Goal: Task Accomplishment & Management: Use online tool/utility

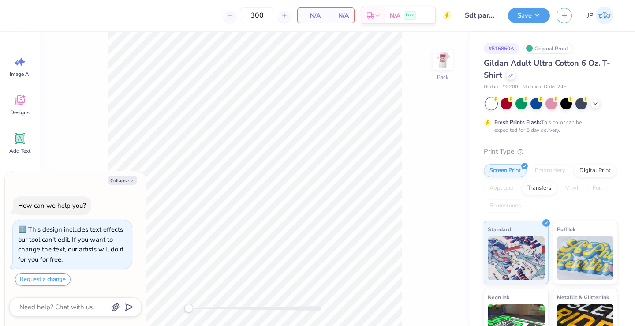
type textarea "x"
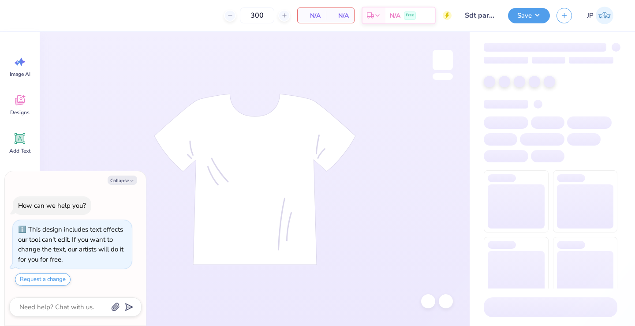
type textarea "x"
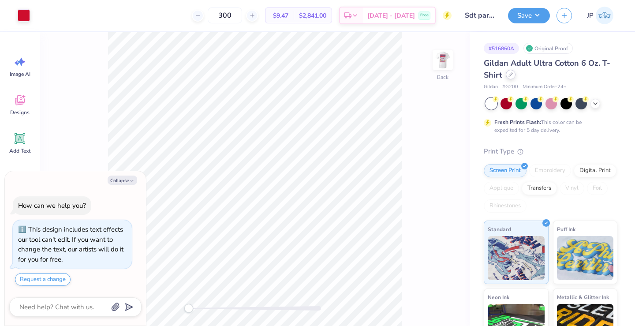
click at [513, 74] on icon at bounding box center [511, 74] width 4 height 4
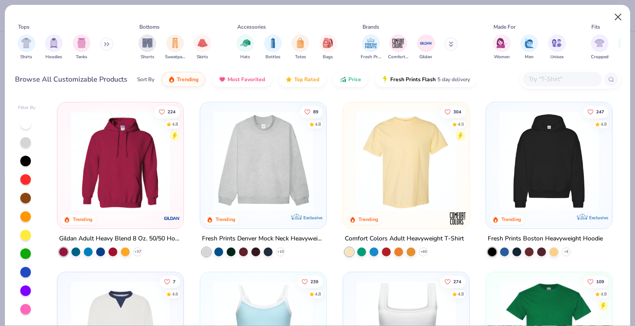
click at [614, 14] on button "Close" at bounding box center [618, 17] width 17 height 17
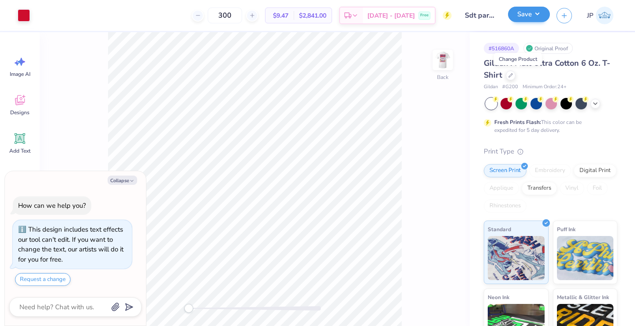
click at [532, 16] on button "Save" at bounding box center [529, 14] width 42 height 15
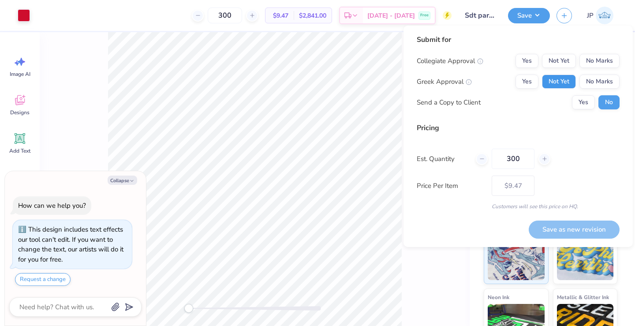
click at [565, 78] on button "Not Yet" at bounding box center [559, 82] width 34 height 14
click at [598, 60] on button "No Marks" at bounding box center [600, 61] width 40 height 14
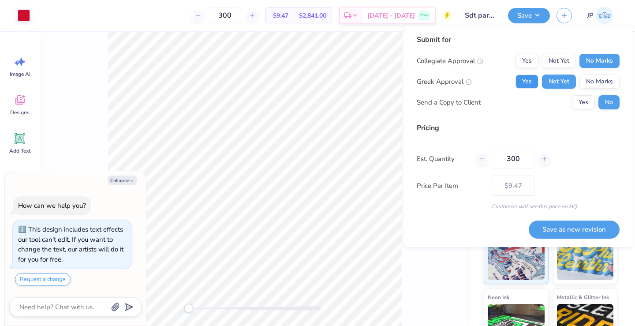
click at [527, 79] on button "Yes" at bounding box center [527, 82] width 23 height 14
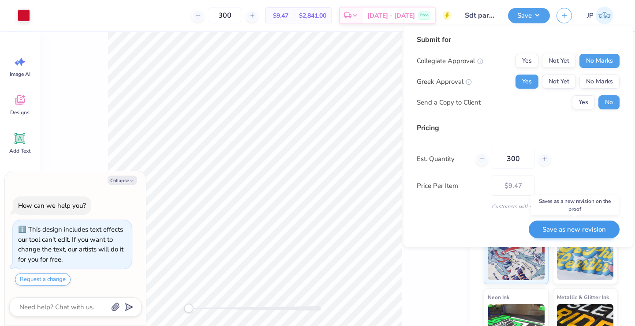
click at [560, 228] on button "Save as new revision" at bounding box center [574, 230] width 91 height 18
type textarea "x"
type input "– –"
type textarea "x"
type input "$9.47"
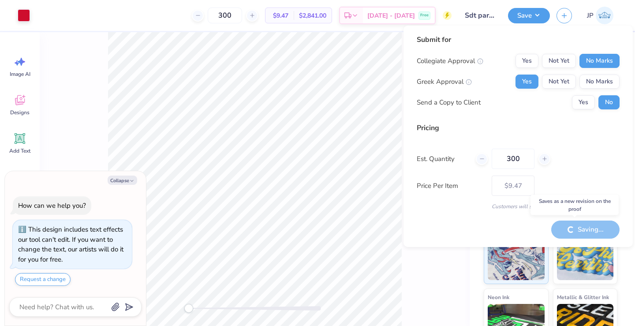
type textarea "x"
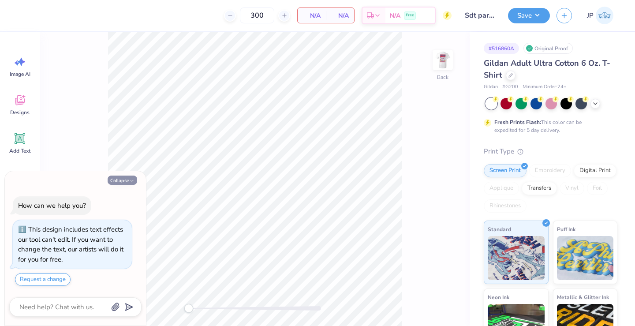
click at [129, 181] on icon "button" at bounding box center [131, 180] width 5 height 5
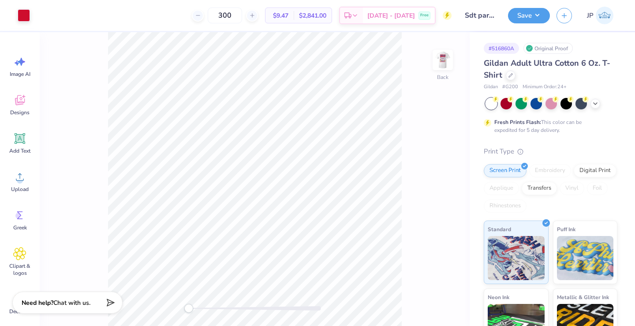
type textarea "x"
click at [516, 78] on div at bounding box center [511, 75] width 10 height 10
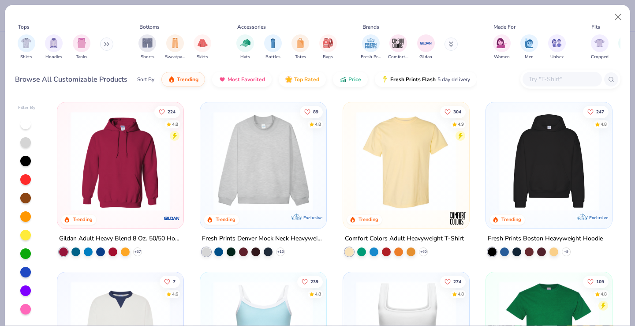
click at [574, 64] on div "Tops Shirts Hoodies Tanks Bottoms Shorts Sweatpants Skirts Accessories Hats Bot…" at bounding box center [318, 43] width 606 height 47
click at [554, 79] on input "text" at bounding box center [562, 79] width 68 height 10
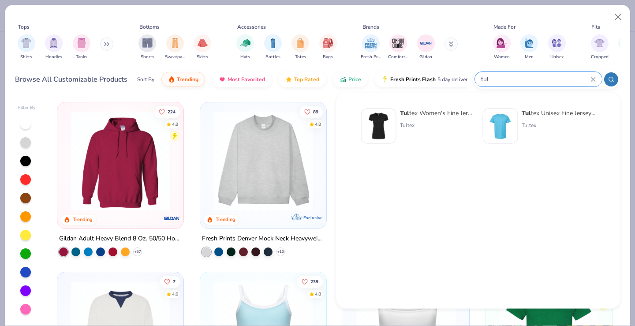
type input "tul"
click at [506, 117] on img at bounding box center [500, 125] width 27 height 27
